Goal: Task Accomplishment & Management: Manage account settings

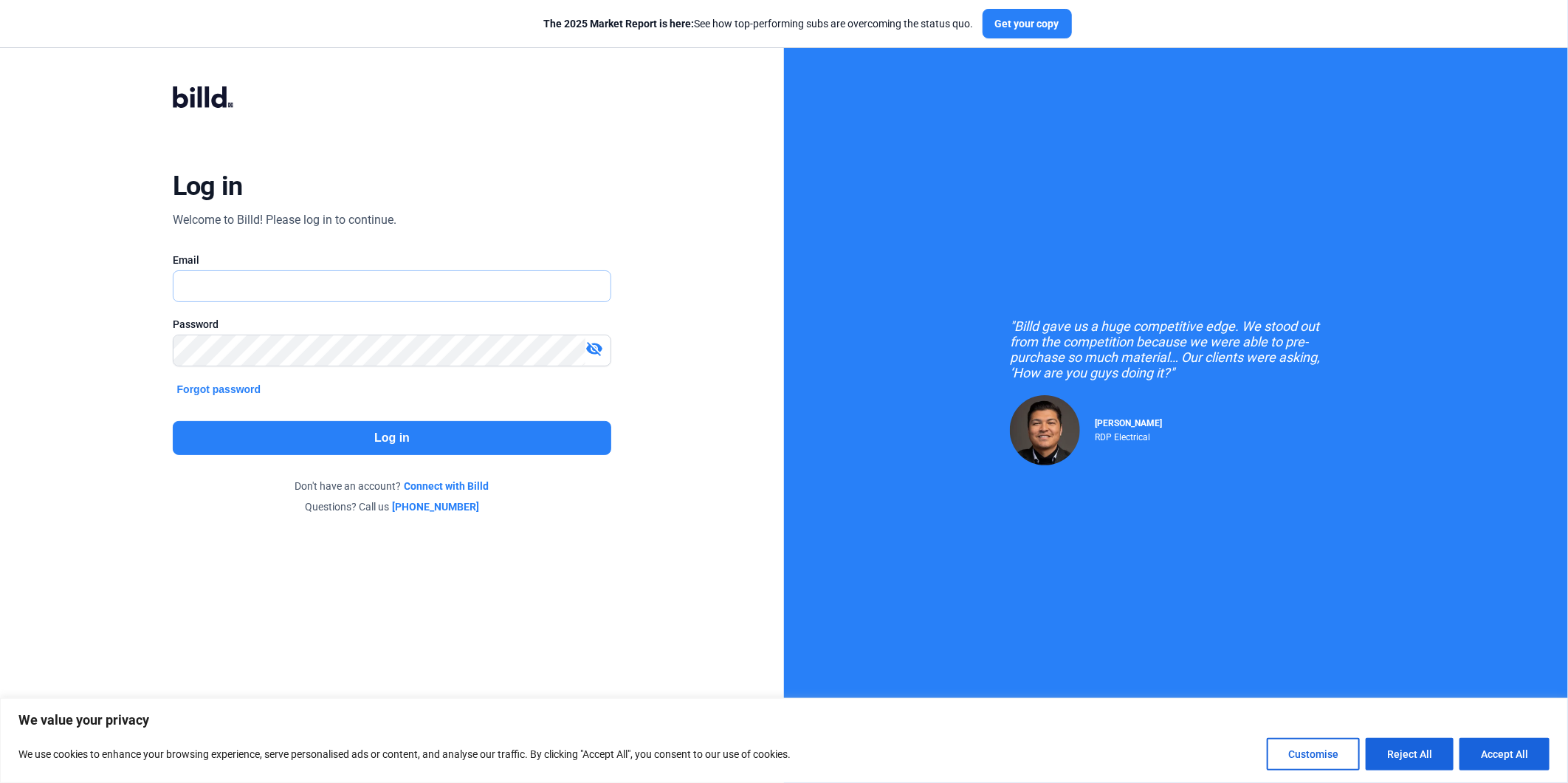
type input "[EMAIL_ADDRESS][DOMAIN_NAME]"
click at [411, 438] on button "Log in" at bounding box center [392, 438] width 440 height 34
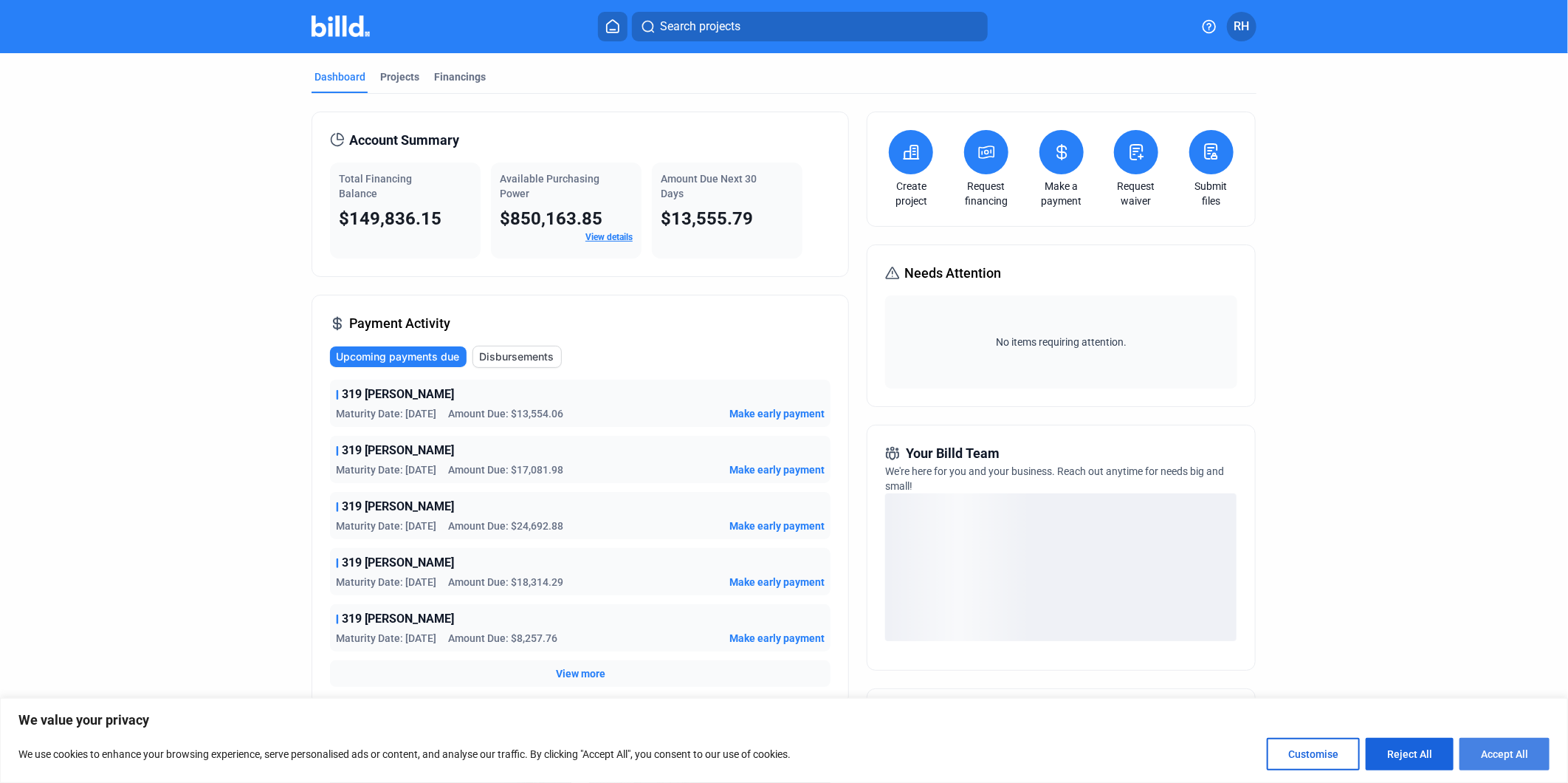
click at [1496, 755] on button "Accept All" at bounding box center [1505, 754] width 90 height 33
checkbox input "true"
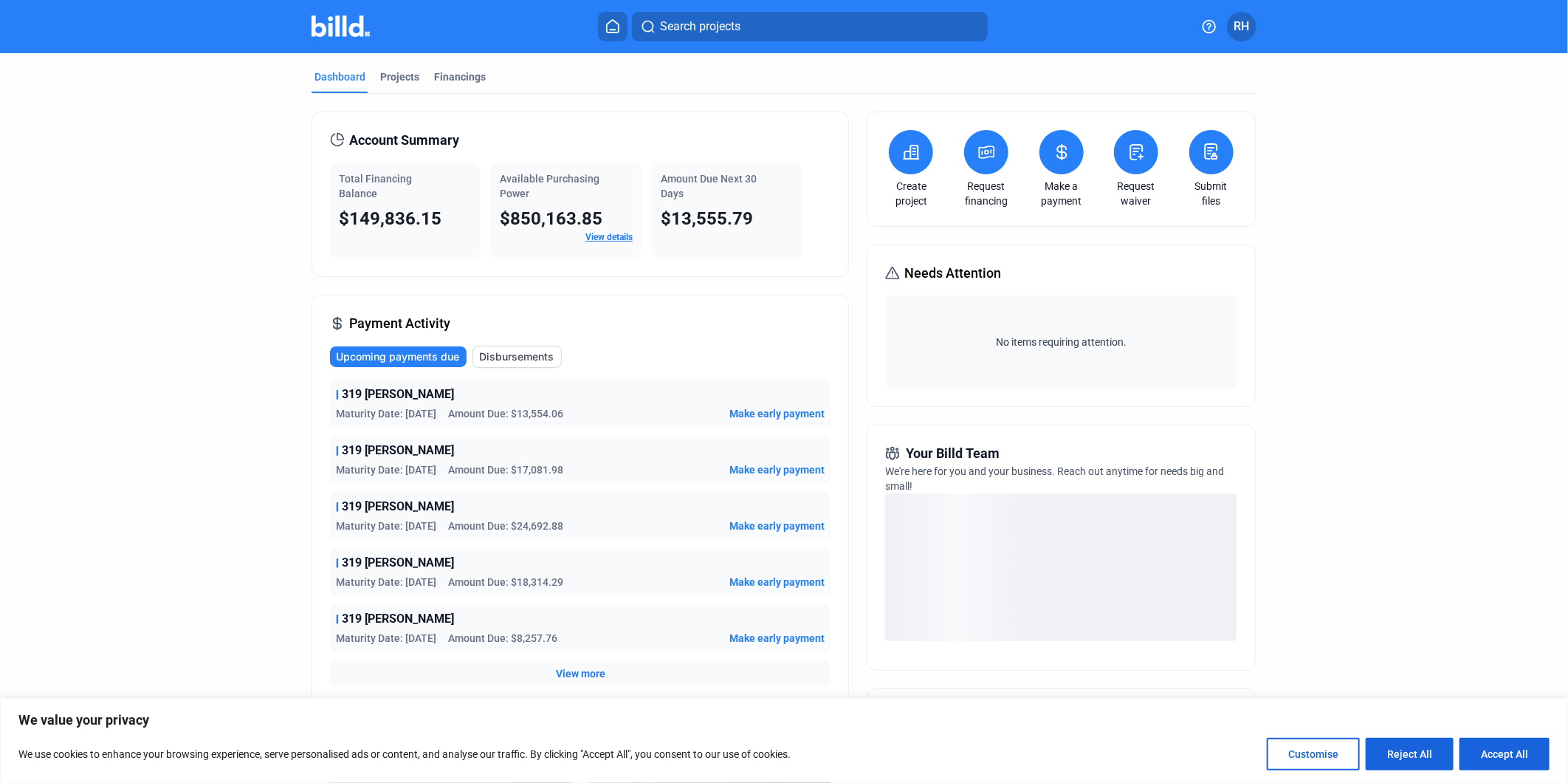
checkbox input "true"
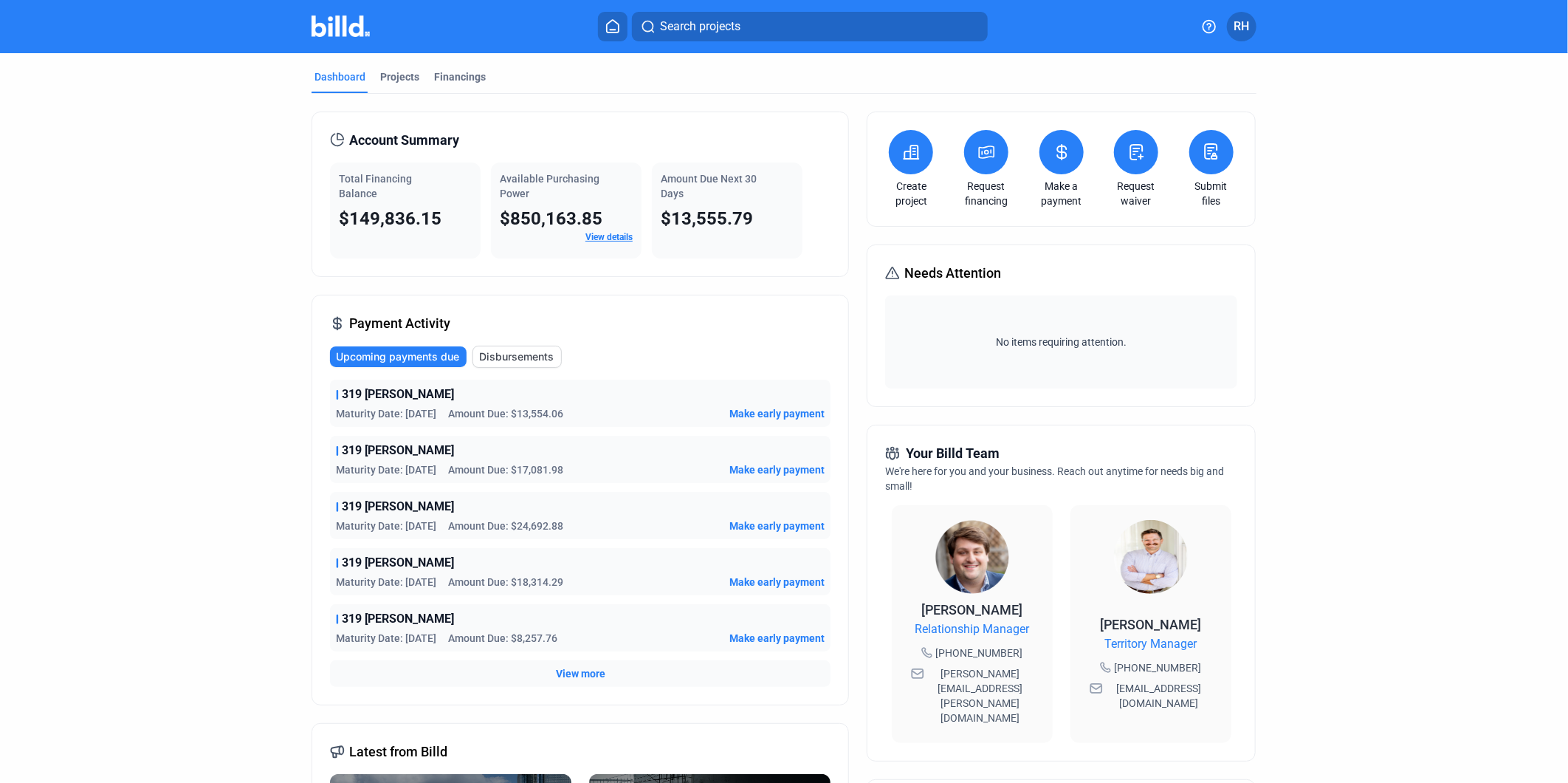
click at [717, 205] on div "Amount Due Next 30 Days $13,555.79" at bounding box center [728, 210] width 151 height 96
click at [784, 415] on span "Make early payment" at bounding box center [777, 414] width 96 height 15
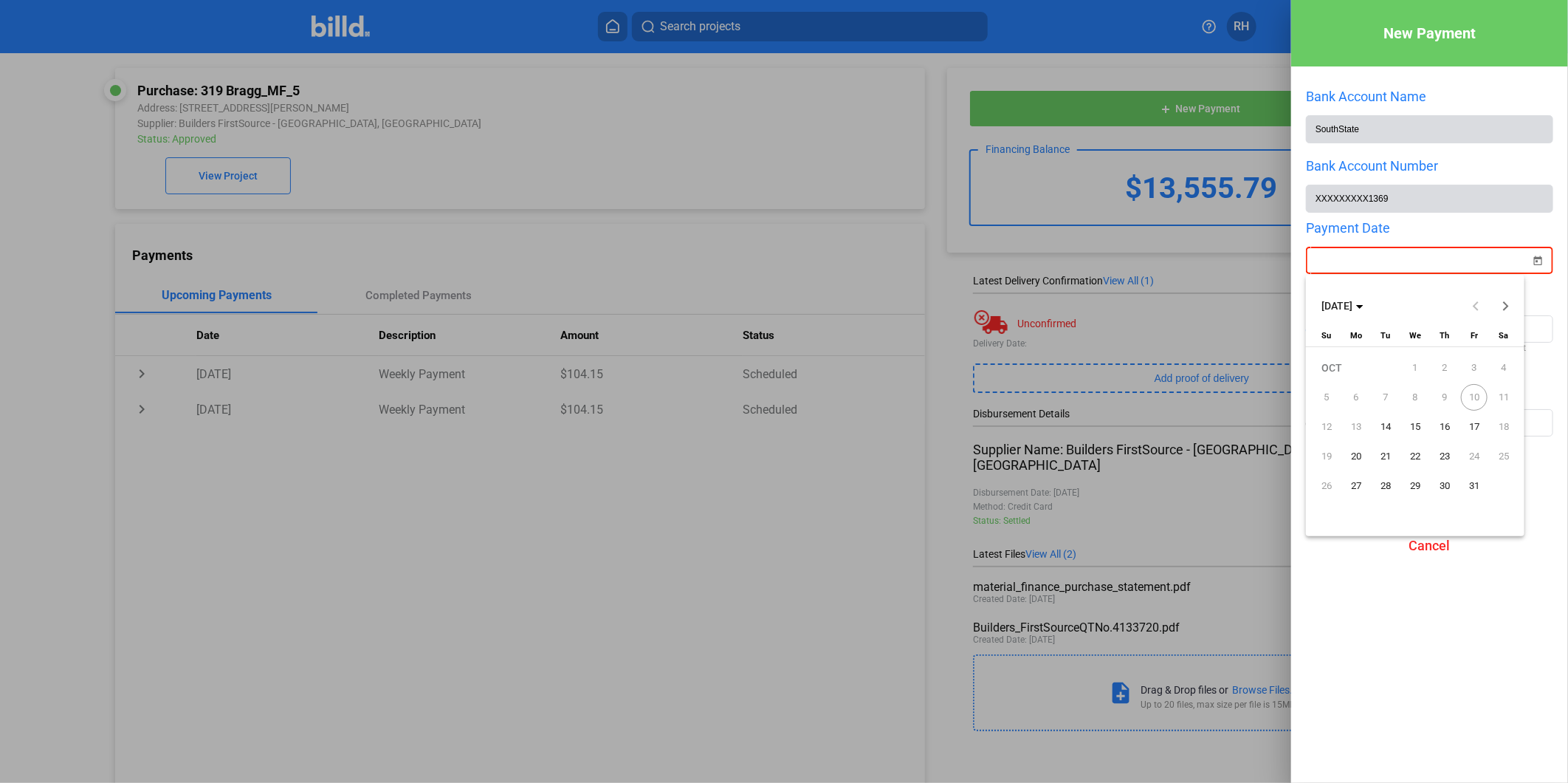
drag, startPoint x: 1497, startPoint y: 260, endPoint x: 1491, endPoint y: 254, distance: 8.5
click at [1495, 258] on div "New Payment Bank Account Name SouthState Bank Account Number XXXXXXXXX1369 Paym…" at bounding box center [784, 391] width 1568 height 783
click at [1386, 429] on span "14" at bounding box center [1386, 427] width 27 height 27
type input "[DATE]"
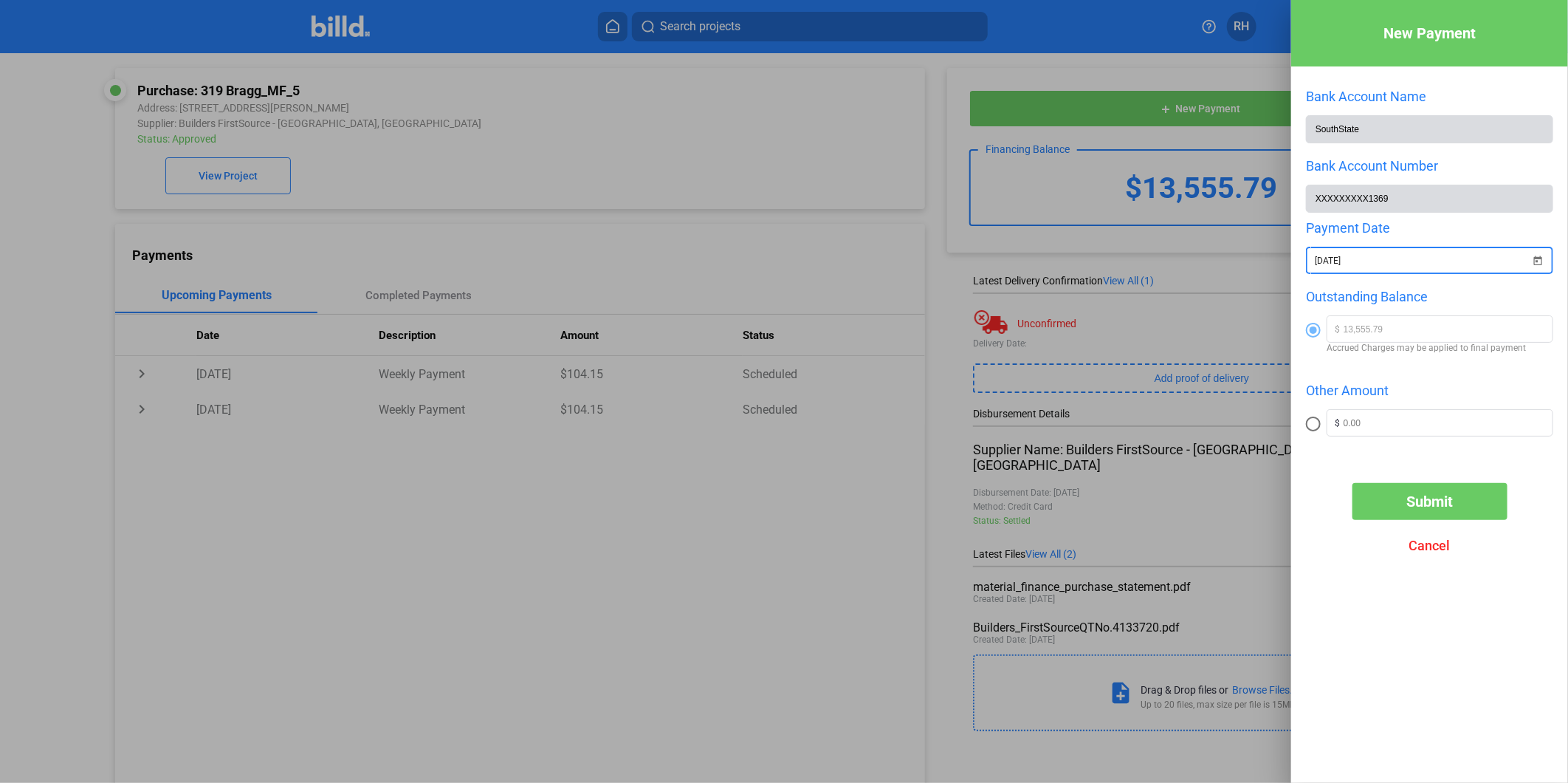
click at [1434, 503] on span "Submit" at bounding box center [1430, 502] width 46 height 18
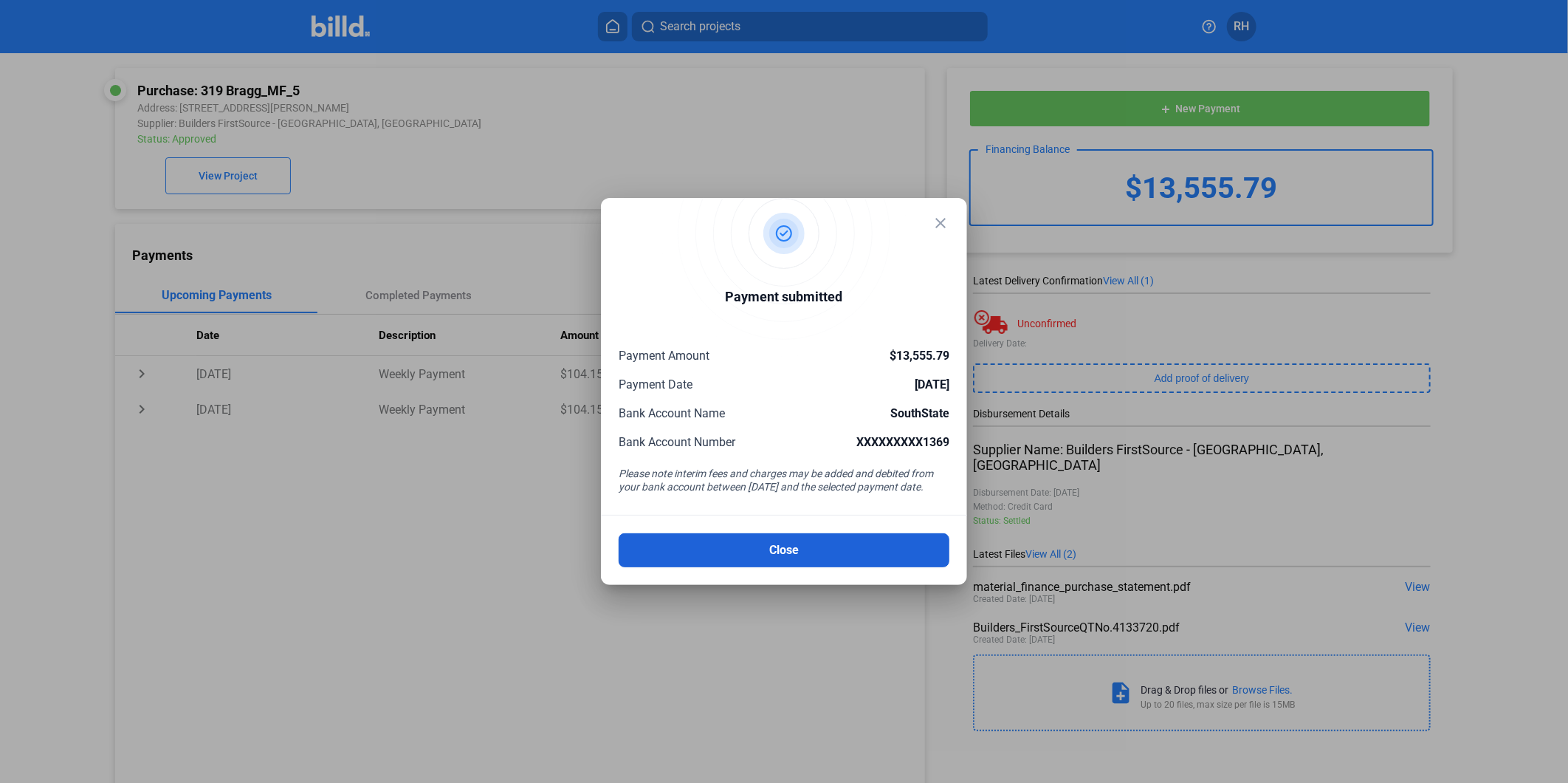
click at [791, 550] on button "Close" at bounding box center [784, 550] width 331 height 34
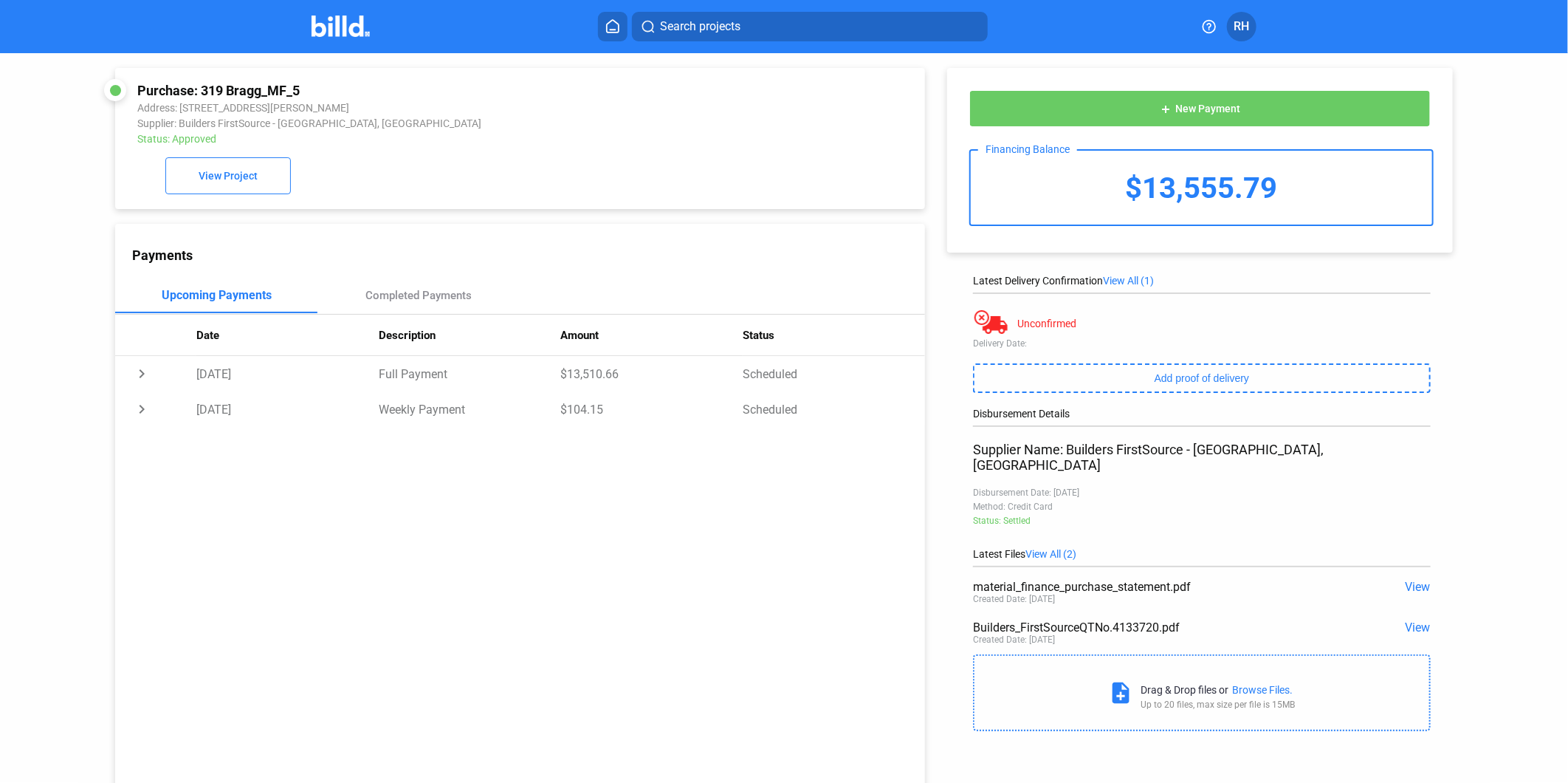
click at [1249, 25] on span "RH" at bounding box center [1242, 27] width 16 height 18
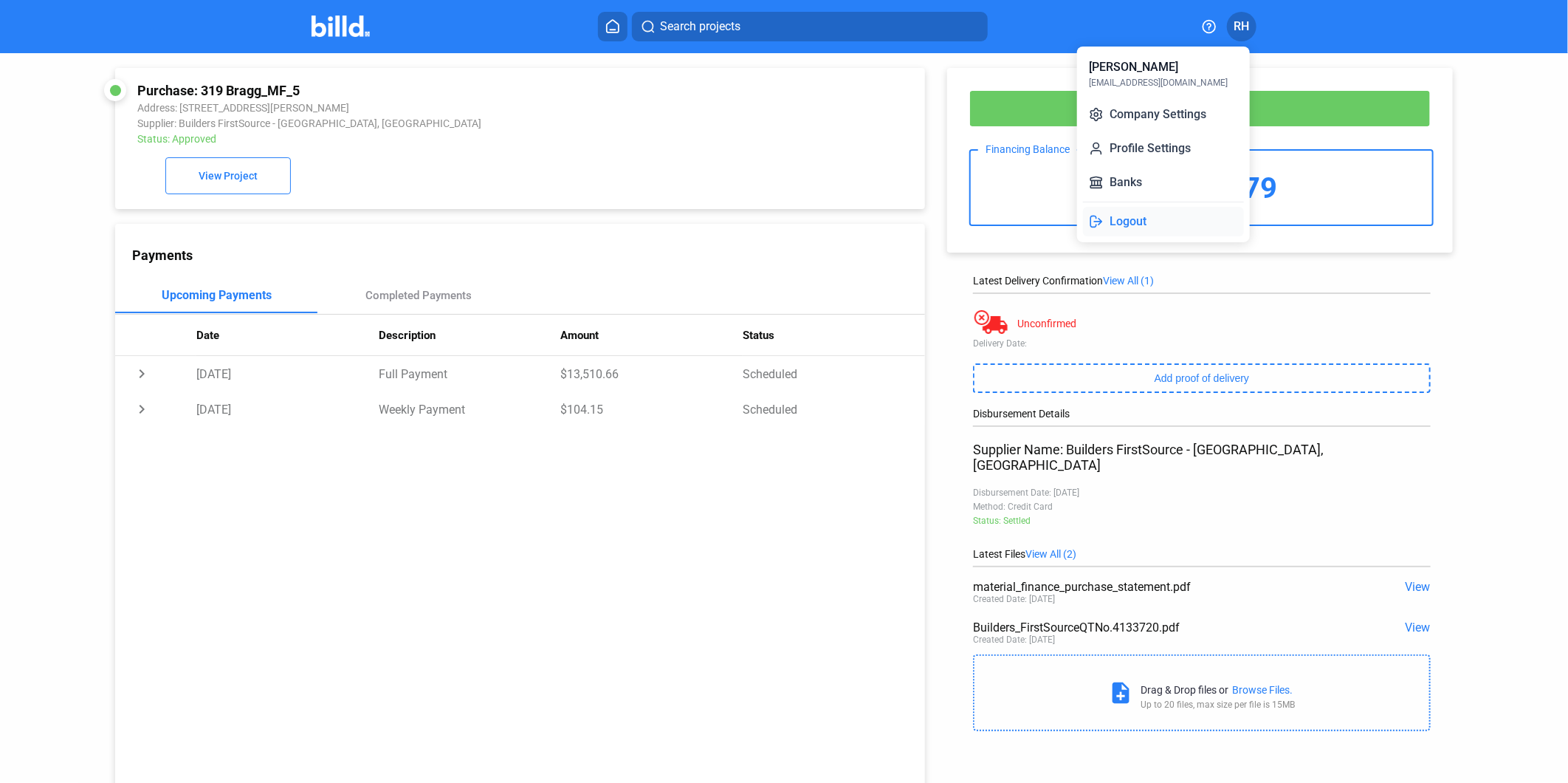
click at [1143, 219] on button "Logout" at bounding box center [1163, 222] width 161 height 30
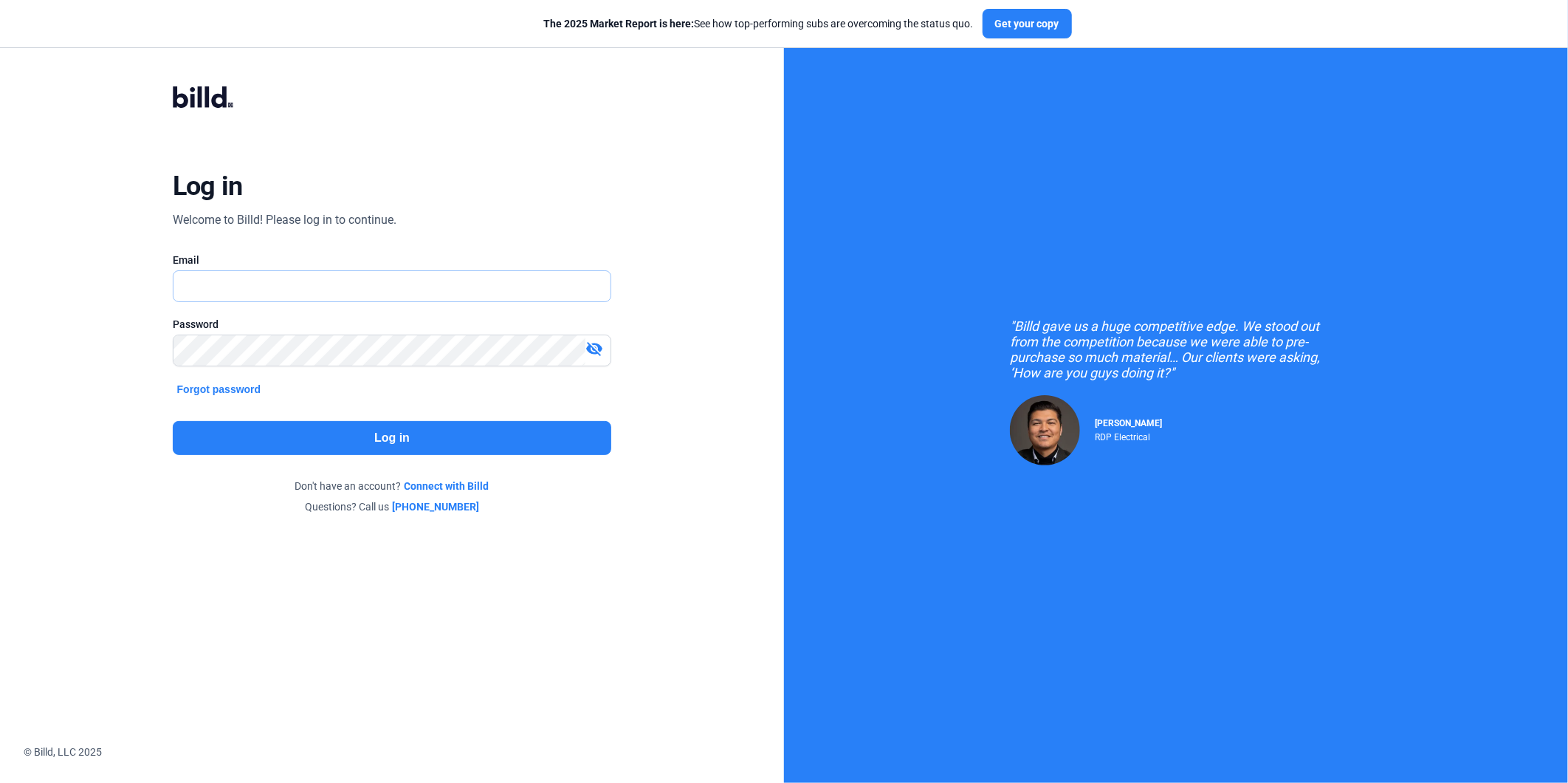
type input "[EMAIL_ADDRESS][DOMAIN_NAME]"
